Goal: Communication & Community: Answer question/provide support

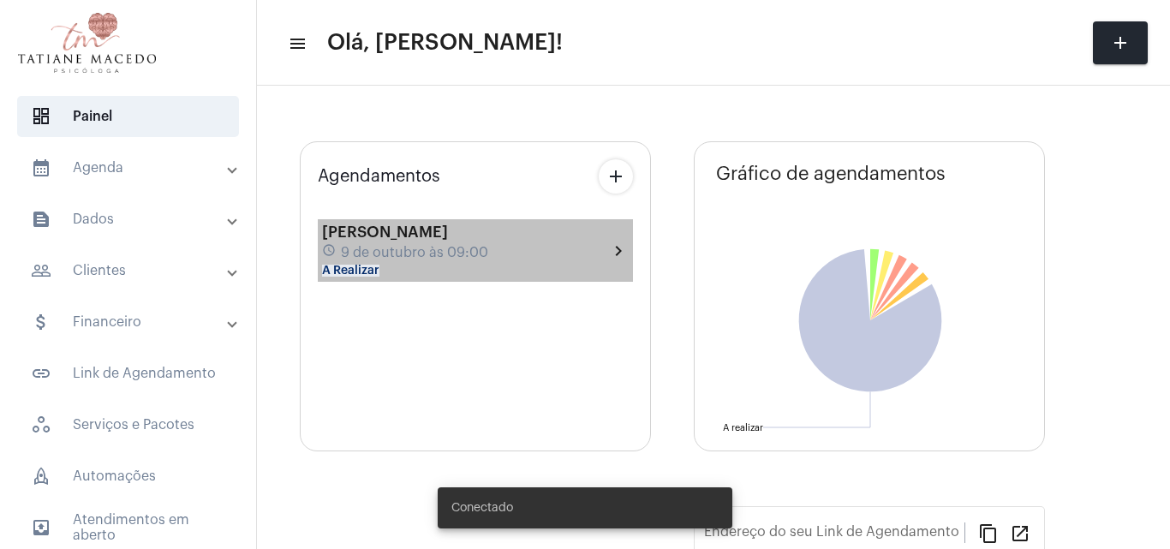
type input "[URL][DOMAIN_NAME]"
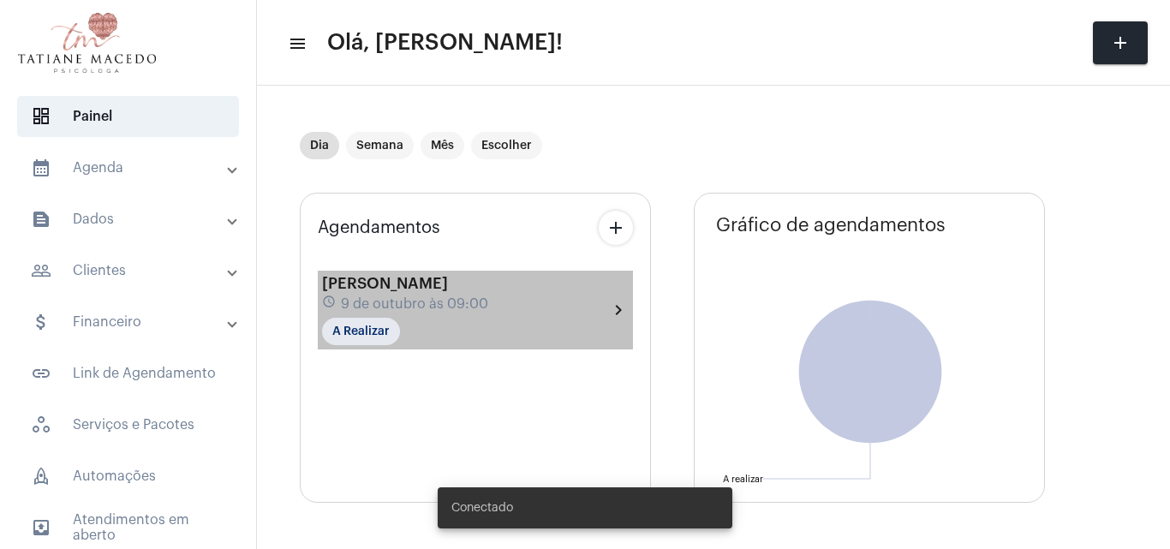
click at [417, 269] on div "[PERSON_NAME] schedule [DATE] 09:00 A Realizar chevron_right" at bounding box center [475, 301] width 315 height 96
click at [428, 319] on div "[PERSON_NAME] schedule [DATE] 09:00 A Realizar" at bounding box center [405, 310] width 166 height 70
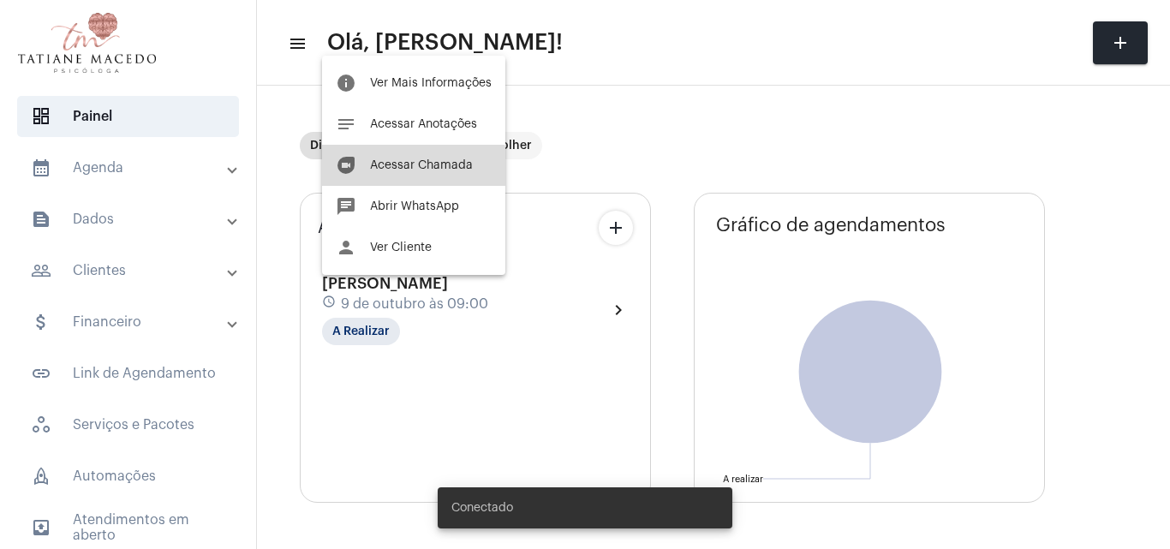
click at [407, 170] on span "Acessar Chamada" at bounding box center [421, 165] width 103 height 12
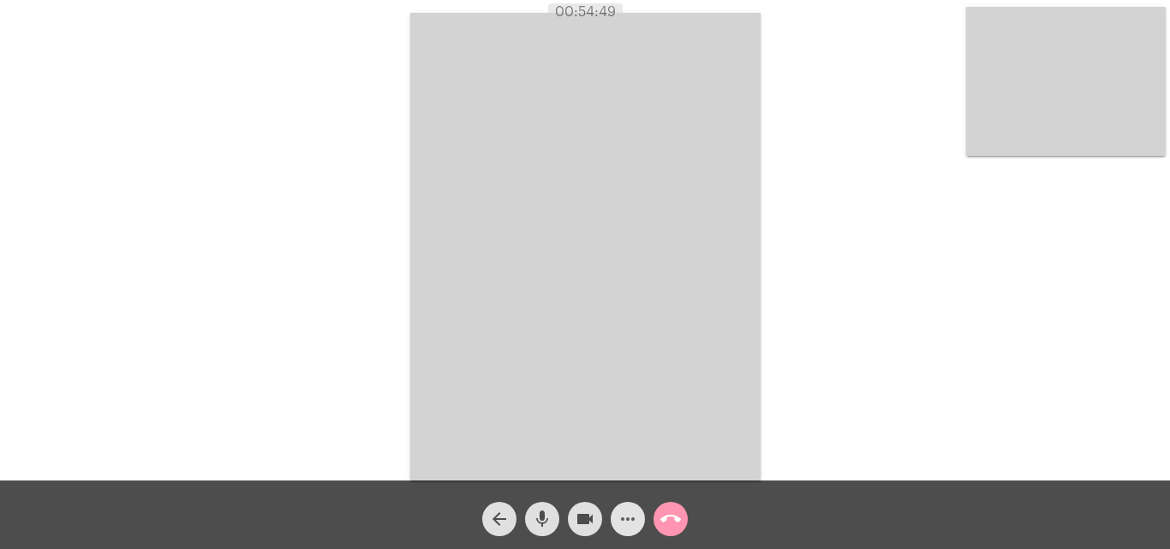
click at [635, 518] on mat-icon "more_horiz" at bounding box center [627, 519] width 21 height 21
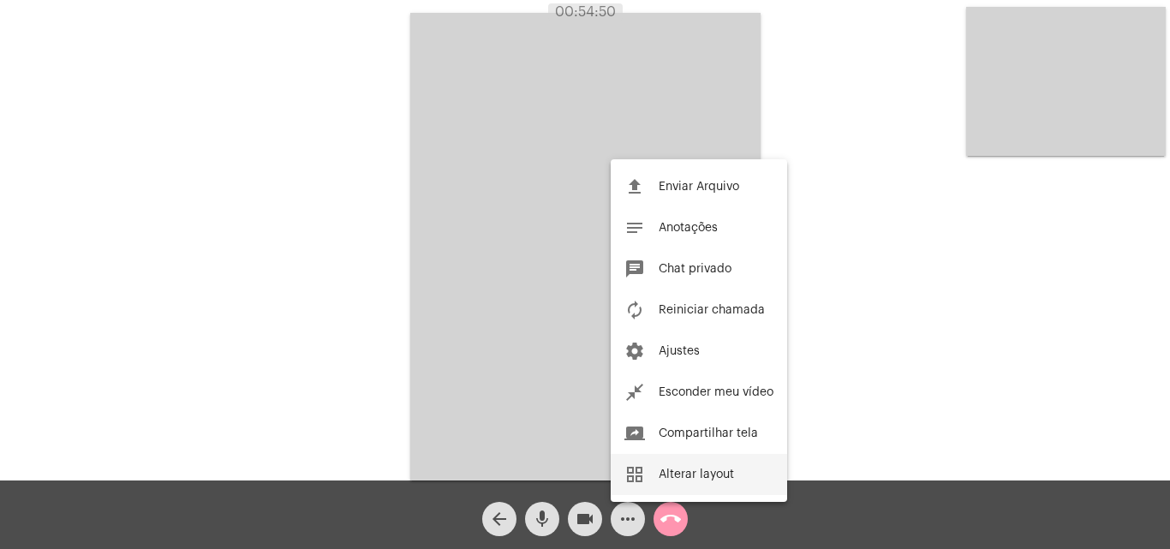
click at [704, 473] on span "Alterar layout" at bounding box center [695, 474] width 75 height 12
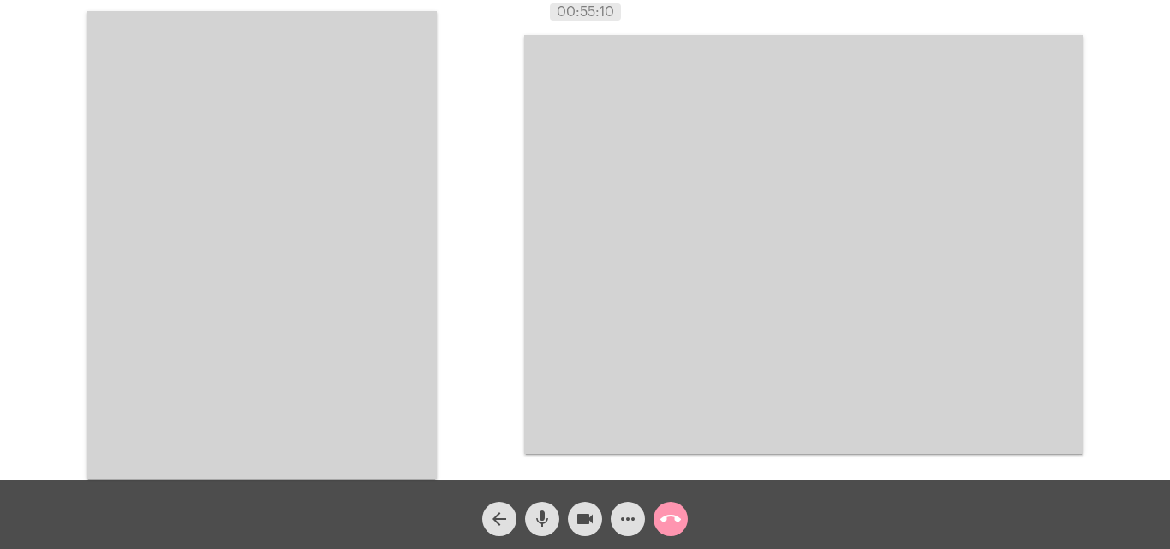
click at [1141, 13] on div "00:55:10" at bounding box center [585, 11] width 1170 height 15
